Goal: Information Seeking & Learning: Check status

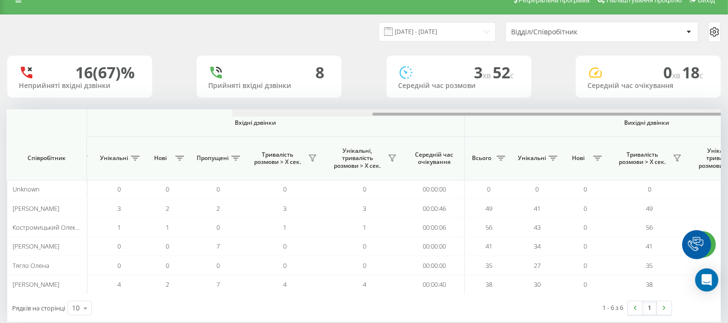
scroll to position [0, 634]
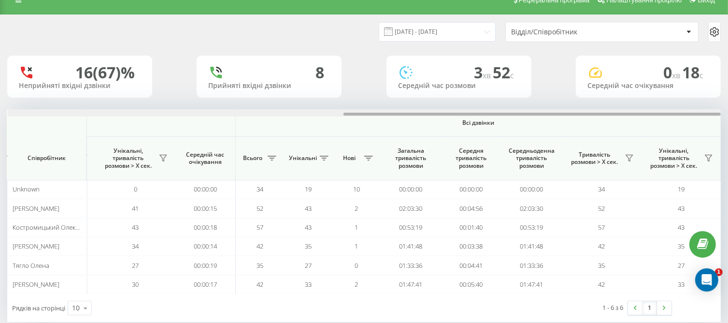
drag, startPoint x: 0, startPoint y: 0, endPoint x: 690, endPoint y: 124, distance: 701.2
click at [690, 125] on div "Вхідні дзвінки Вихідні дзвінки Всі дзвінки Співробітник Всього Унікальні Нові П…" at bounding box center [364, 201] width 714 height 185
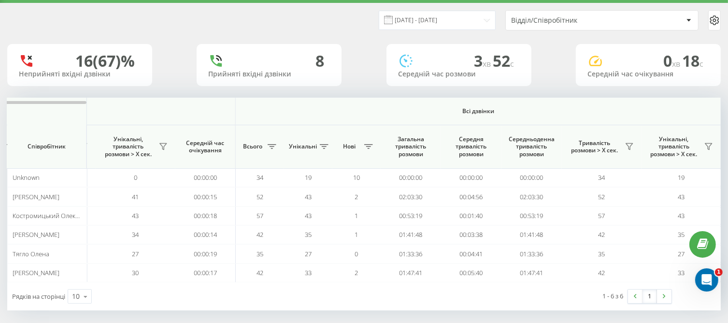
scroll to position [31, 0]
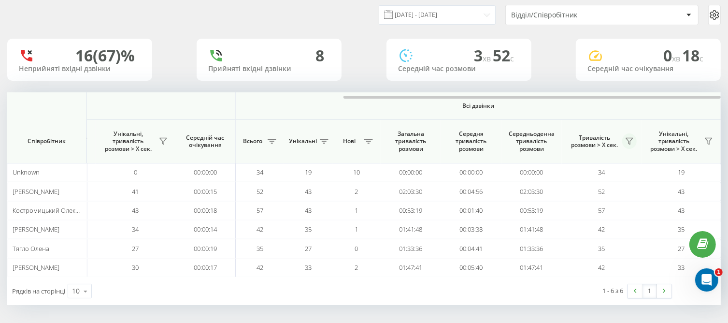
click at [627, 141] on icon at bounding box center [630, 141] width 8 height 8
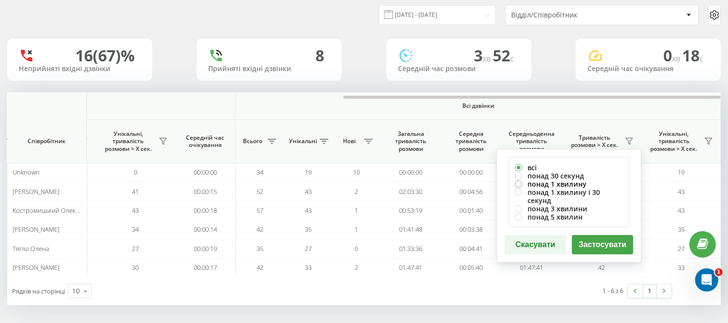
click at [541, 184] on label "понад 1 хвилину" at bounding box center [569, 184] width 108 height 8
radio input "true"
click at [593, 238] on button "Застосувати" at bounding box center [602, 244] width 61 height 19
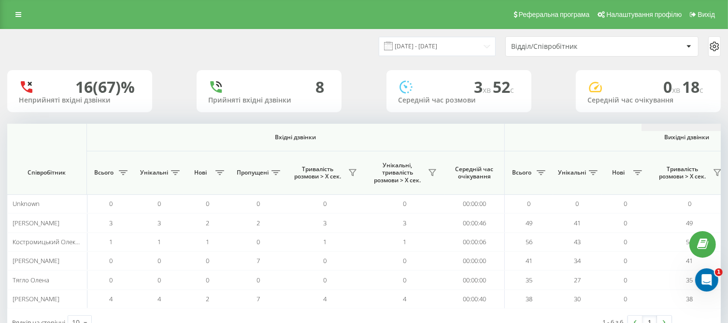
scroll to position [0, 634]
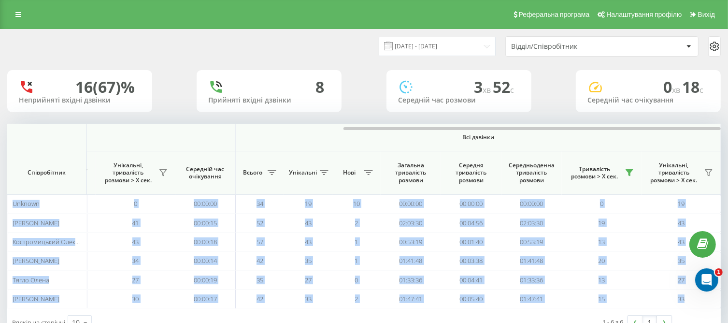
drag, startPoint x: 172, startPoint y: 127, endPoint x: 482, endPoint y: 120, distance: 309.9
click at [481, 120] on div "20.08.2025 - 20.08.2025 Відділ/Співробітник 16 (67)% Неприйняті вхідні дзвінки …" at bounding box center [364, 182] width 714 height 307
drag, startPoint x: 488, startPoint y: 129, endPoint x: 507, endPoint y: 127, distance: 18.9
click at [510, 128] on div at bounding box center [532, 128] width 377 height 3
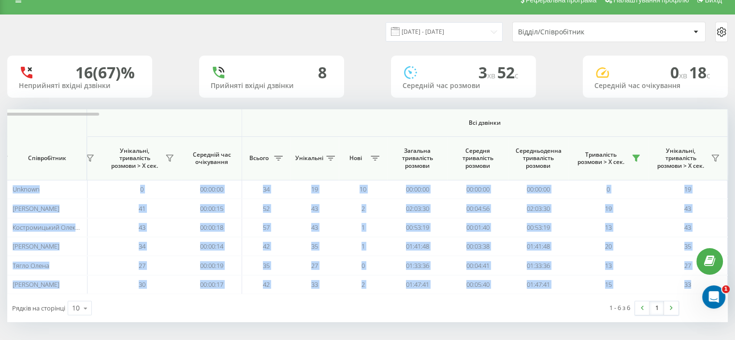
scroll to position [0, 628]
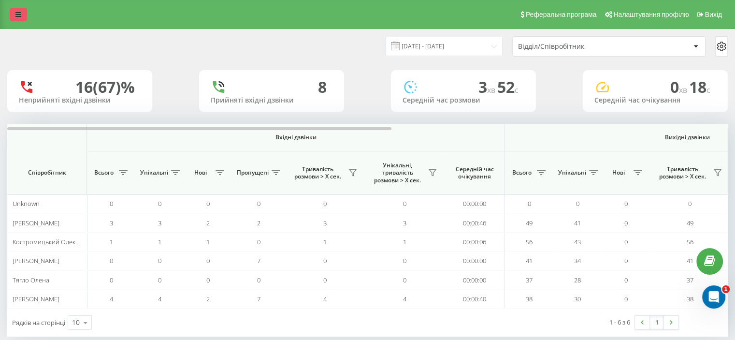
click at [18, 9] on link at bounding box center [18, 15] width 17 height 14
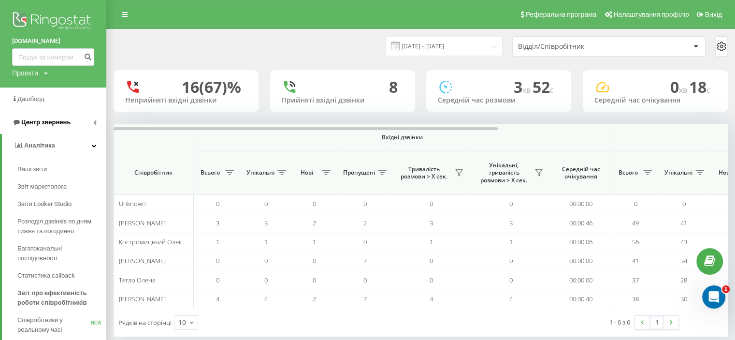
click at [43, 122] on span "Центр звернень" at bounding box center [45, 121] width 49 height 7
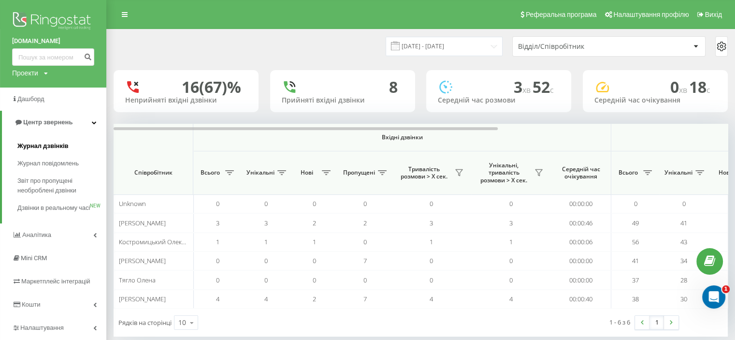
click at [44, 145] on span "Журнал дзвінків" at bounding box center [42, 146] width 51 height 10
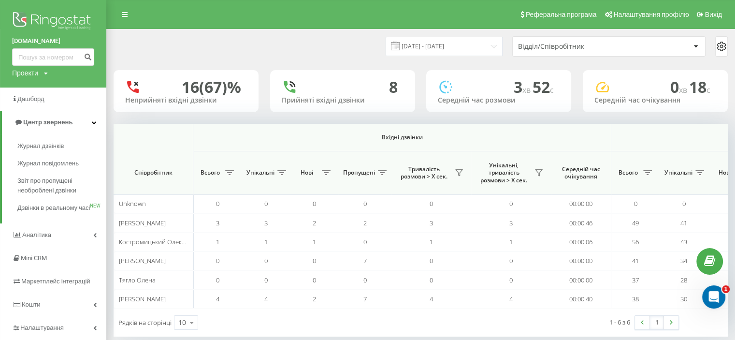
scroll to position [0, 720]
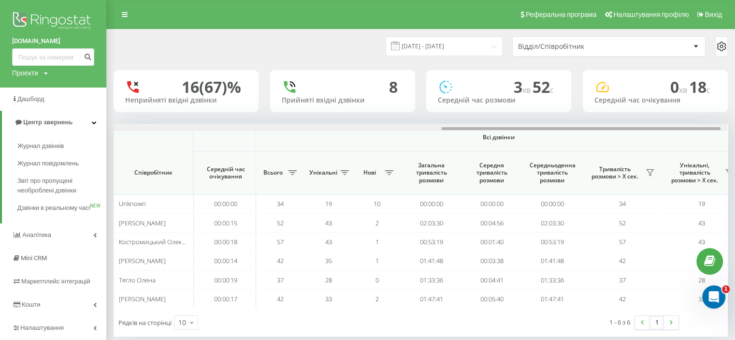
click at [458, 125] on div at bounding box center [421, 127] width 614 height 7
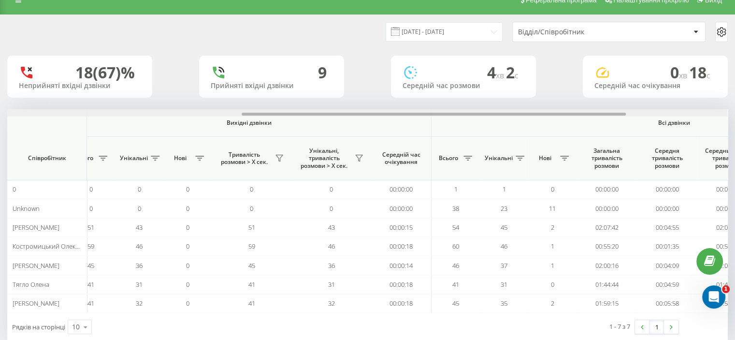
scroll to position [0, 628]
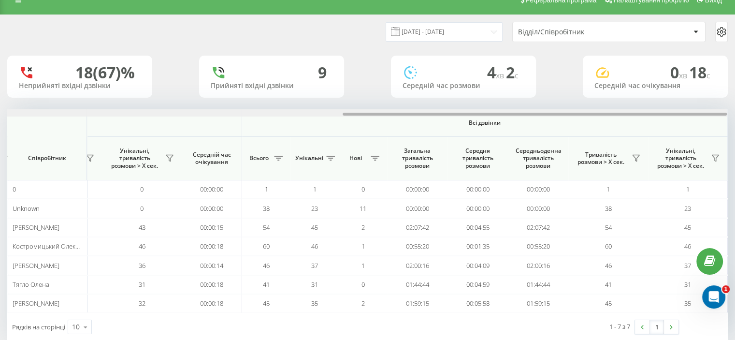
drag, startPoint x: 273, startPoint y: 112, endPoint x: 698, endPoint y: 82, distance: 426.3
click at [698, 82] on div "20.08.2025 - 20.08.2025 Відділ/Співробітник 18 (67)% Неприйняті вхідні дзвінки …" at bounding box center [367, 178] width 721 height 326
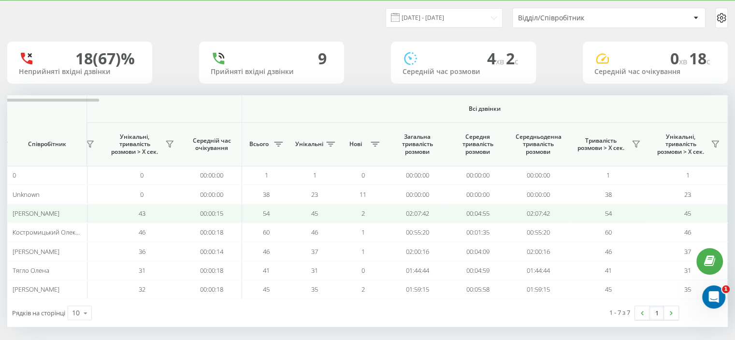
scroll to position [33, 0]
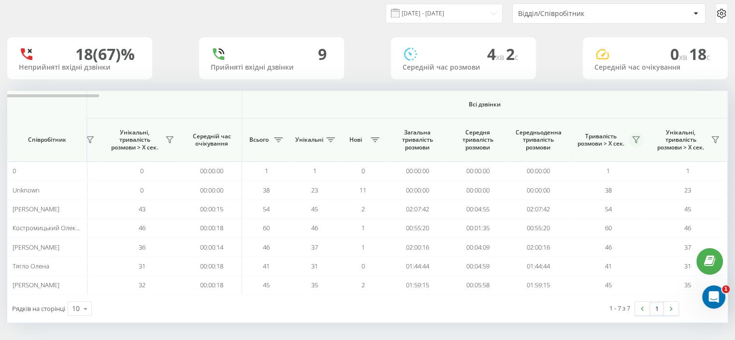
click at [640, 138] on button at bounding box center [636, 139] width 14 height 15
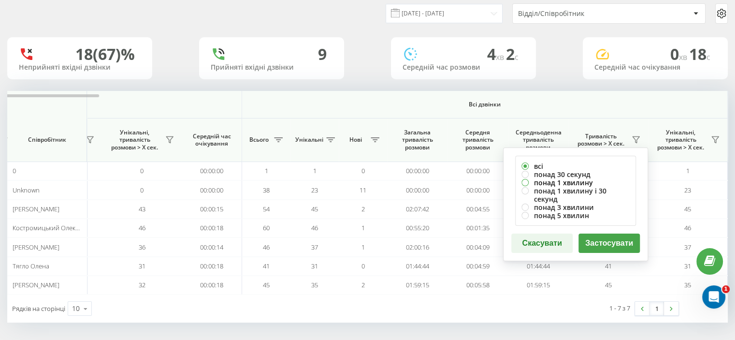
click at [555, 182] on label "понад 1 хвилину" at bounding box center [575, 182] width 108 height 8
radio input "true"
click at [595, 235] on button "Застосувати" at bounding box center [608, 242] width 61 height 19
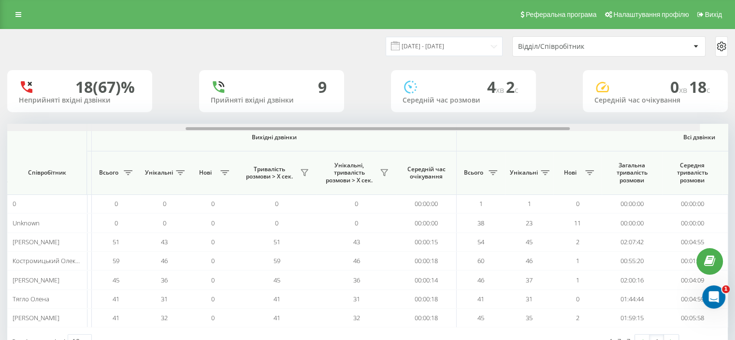
scroll to position [0, 628]
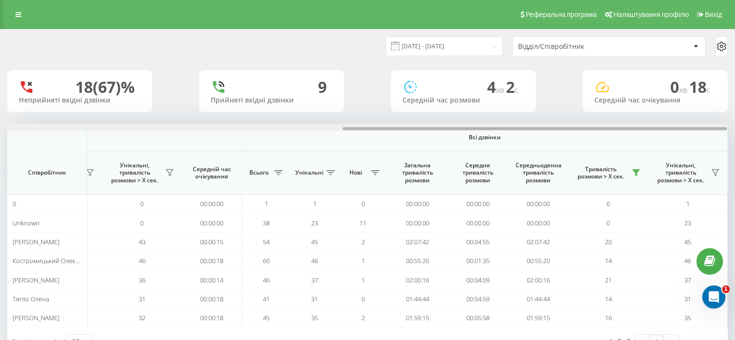
drag, startPoint x: 240, startPoint y: 129, endPoint x: 684, endPoint y: 118, distance: 444.8
click at [683, 118] on div "20.08.2025 - 20.08.2025 Відділ/Співробітник 18 (67)% Неприйняті вхідні дзвінки …" at bounding box center [367, 192] width 721 height 326
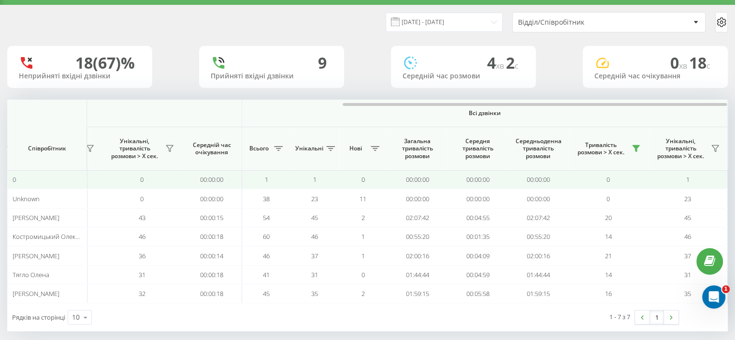
scroll to position [33, 0]
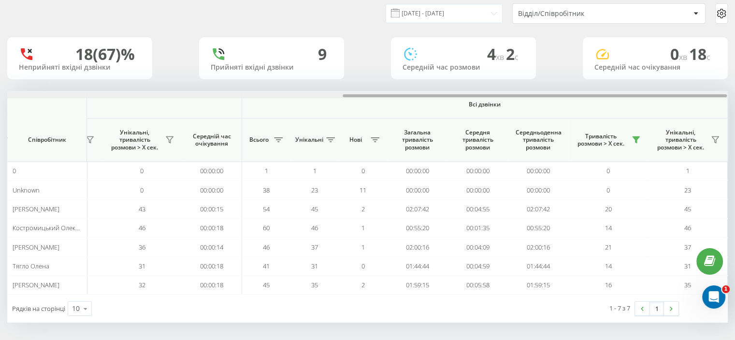
drag, startPoint x: 75, startPoint y: 97, endPoint x: 527, endPoint y: 104, distance: 451.9
click at [527, 104] on div "Вхідні дзвінки Вихідні дзвінки Всі дзвінки Співробітник Всього Унікальні Нові П…" at bounding box center [367, 192] width 721 height 203
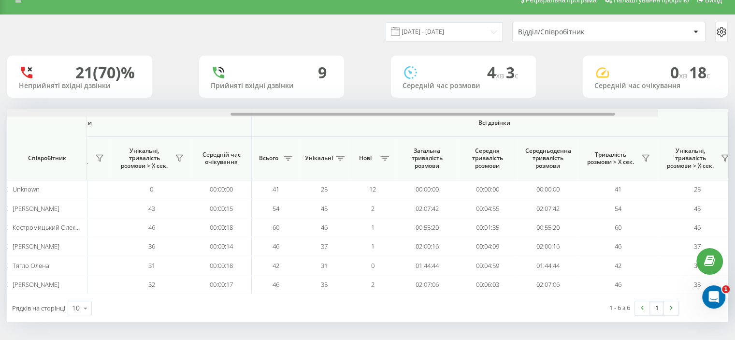
scroll to position [0, 628]
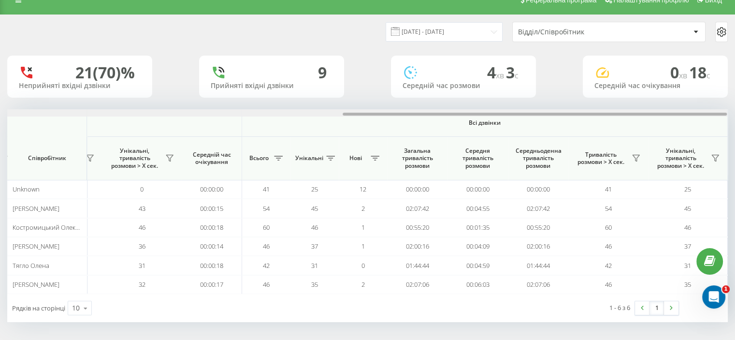
drag, startPoint x: 143, startPoint y: 113, endPoint x: 612, endPoint y: 75, distance: 470.8
click at [612, 75] on div "[DATE] - [DATE] Відділ/Співробітник 21 (70)% Неприйняті вхідні дзвінки 9 Прийня…" at bounding box center [367, 168] width 721 height 307
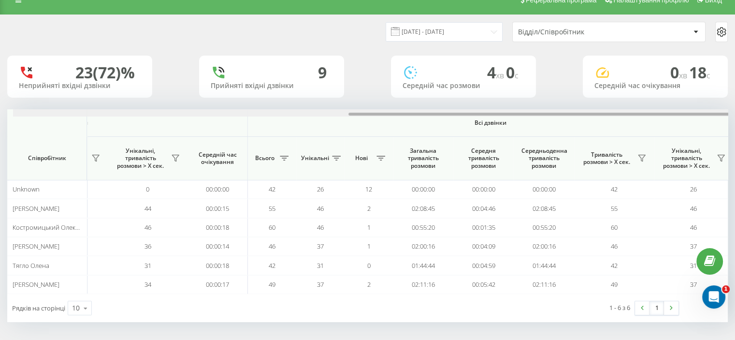
scroll to position [0, 628]
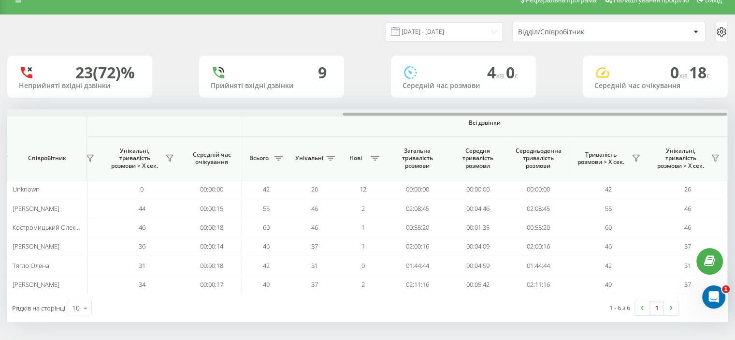
drag, startPoint x: 210, startPoint y: 115, endPoint x: 574, endPoint y: 92, distance: 365.1
click at [574, 91] on div "20.08.2025 - 20.08.2025 Відділ/Співробітник 23 (72)% Неприйняті вхідні дзвінки …" at bounding box center [367, 168] width 721 height 307
click at [735, 125] on html "[DOMAIN_NAME] Проекти [DOMAIN_NAME] Дашборд Центр звернень Аналiтика Ваші звіти…" at bounding box center [367, 156] width 735 height 340
click at [638, 154] on icon at bounding box center [636, 158] width 8 height 8
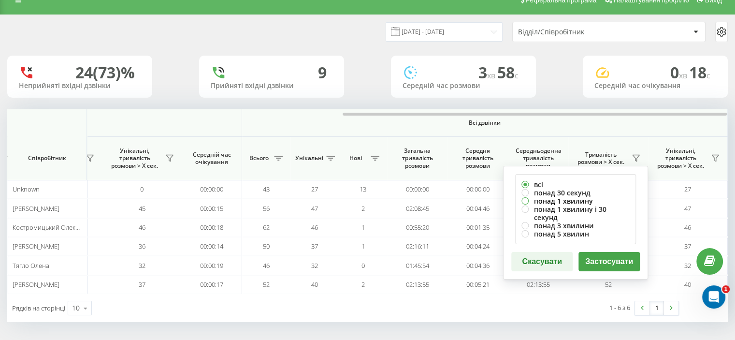
click at [540, 200] on label "понад 1 хвилину" at bounding box center [575, 201] width 108 height 8
radio input "true"
click at [606, 255] on button "Застосувати" at bounding box center [608, 261] width 61 height 19
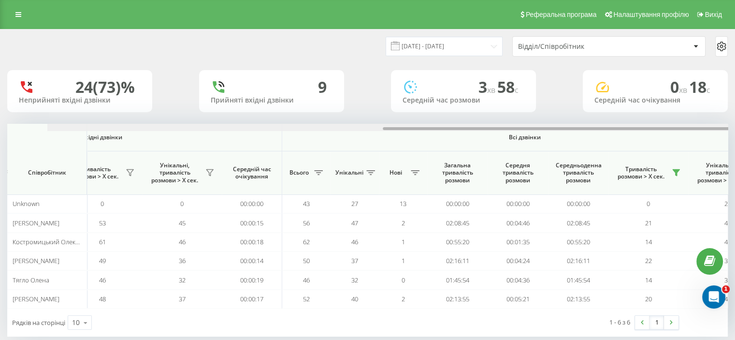
scroll to position [0, 628]
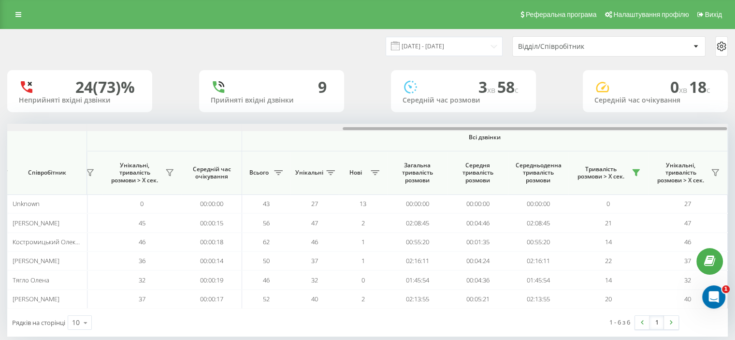
drag, startPoint x: 192, startPoint y: 127, endPoint x: 615, endPoint y: 142, distance: 422.6
click at [614, 142] on div "Вхідні дзвінки Вихідні дзвінки Всі дзвінки Співробітник Всього Унікальні Нові П…" at bounding box center [367, 216] width 721 height 185
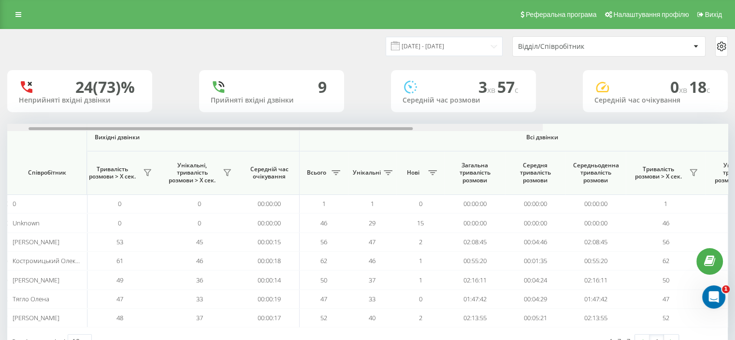
scroll to position [0, 628]
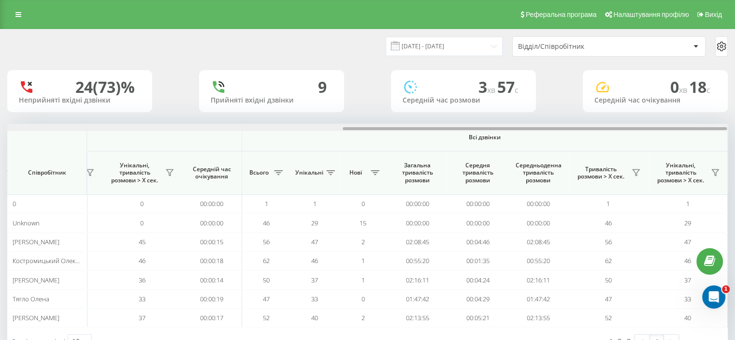
click at [735, 80] on html "go.keycrm.app Проекти go.keycrm.app Дашборд Центр звернень Аналiтика Ваші звіти…" at bounding box center [367, 170] width 735 height 340
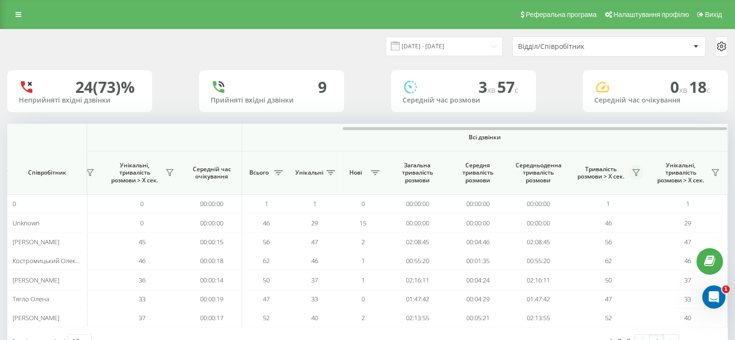
click at [632, 175] on icon at bounding box center [636, 173] width 8 height 8
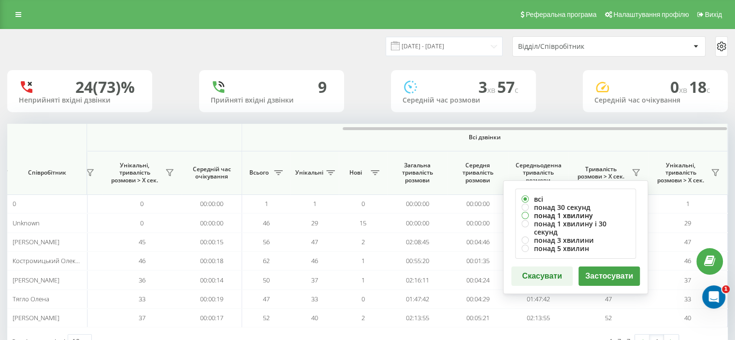
click at [540, 216] on label "понад 1 хвилину" at bounding box center [575, 215] width 108 height 8
radio input "true"
click at [602, 266] on button "Застосувати" at bounding box center [608, 275] width 61 height 19
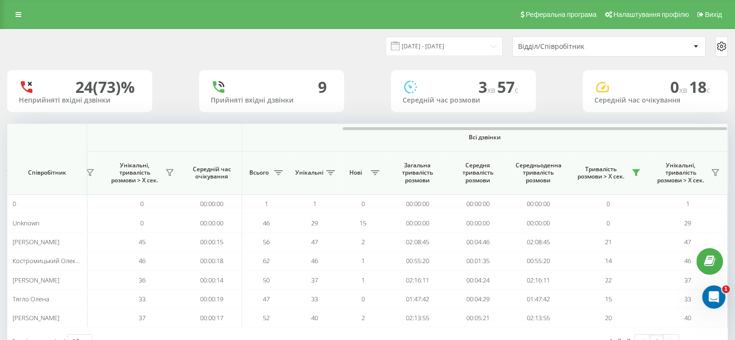
drag, startPoint x: 175, startPoint y: 126, endPoint x: 381, endPoint y: 122, distance: 206.4
click at [365, 121] on div "20.08.2025 - 20.08.2025 Відділ/Співробітник 24 (73)% Неприйняті вхідні дзвінки …" at bounding box center [367, 192] width 721 height 326
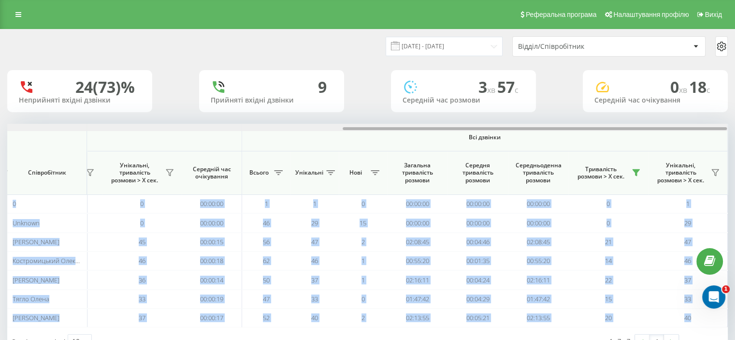
drag, startPoint x: 373, startPoint y: 128, endPoint x: 385, endPoint y: 129, distance: 11.7
click at [385, 129] on div at bounding box center [535, 128] width 384 height 3
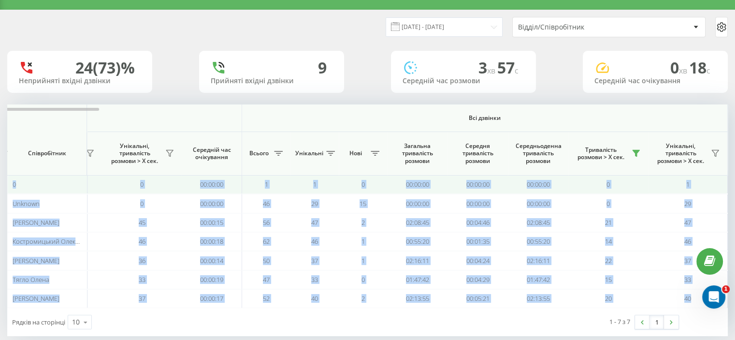
scroll to position [33, 0]
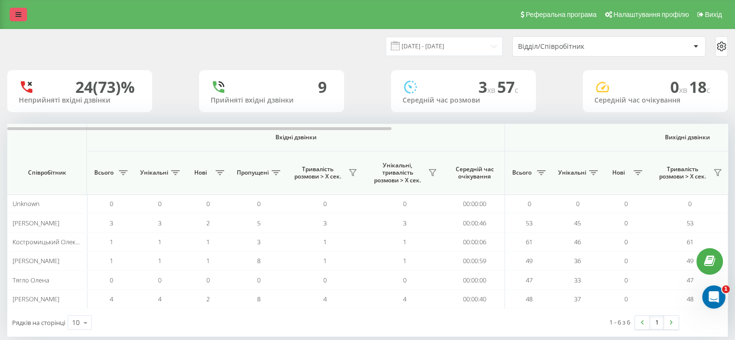
click at [17, 15] on icon at bounding box center [18, 14] width 6 height 7
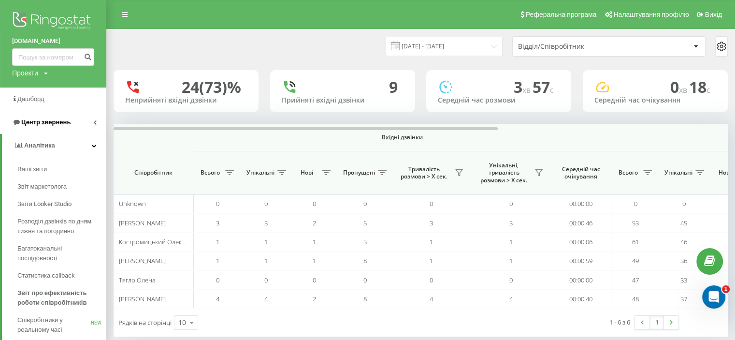
click at [50, 125] on span "Центр звернень" at bounding box center [45, 121] width 49 height 7
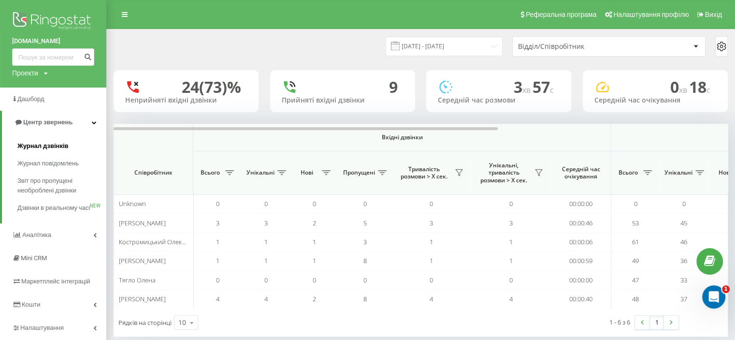
click at [49, 147] on span "Журнал дзвінків" at bounding box center [42, 146] width 51 height 10
